Goal: Check status

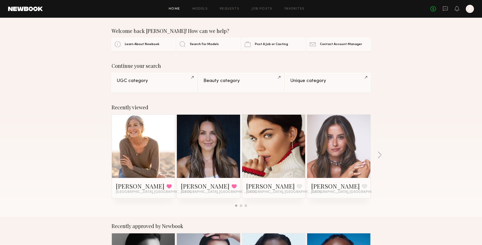
click at [442, 8] on div "No fees up to $5,000 E" at bounding box center [453, 9] width 44 height 8
click at [444, 8] on icon at bounding box center [446, 9] width 6 height 6
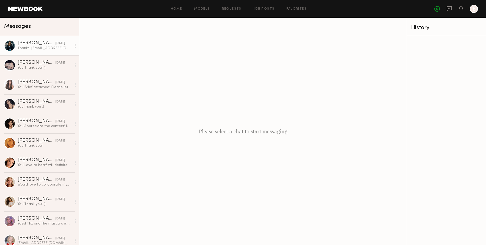
click at [46, 45] on div "Alicia H." at bounding box center [36, 43] width 38 height 5
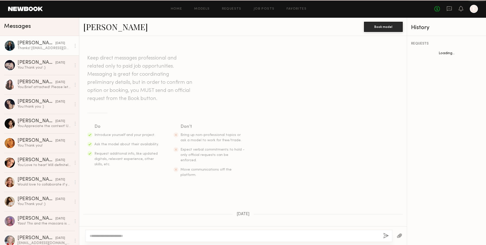
scroll to position [317, 0]
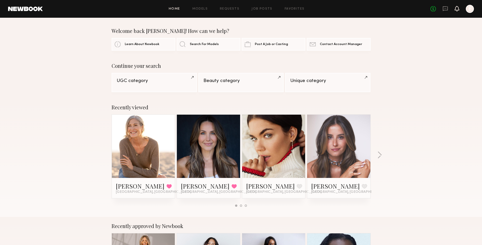
click at [457, 10] on icon at bounding box center [457, 9] width 4 height 4
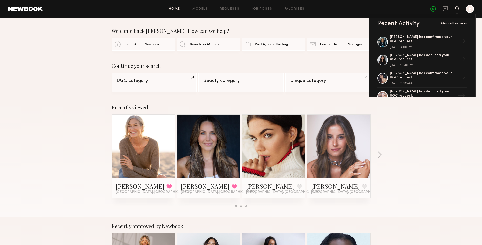
click at [411, 43] on div "[PERSON_NAME] has confirmed your UGC request." at bounding box center [423, 39] width 66 height 9
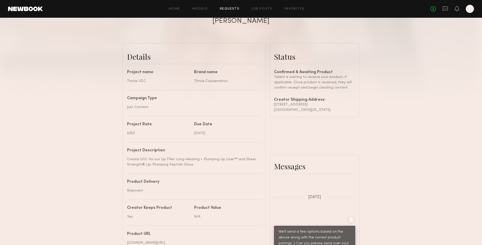
scroll to position [101, 0]
